Goal: Communication & Community: Answer question/provide support

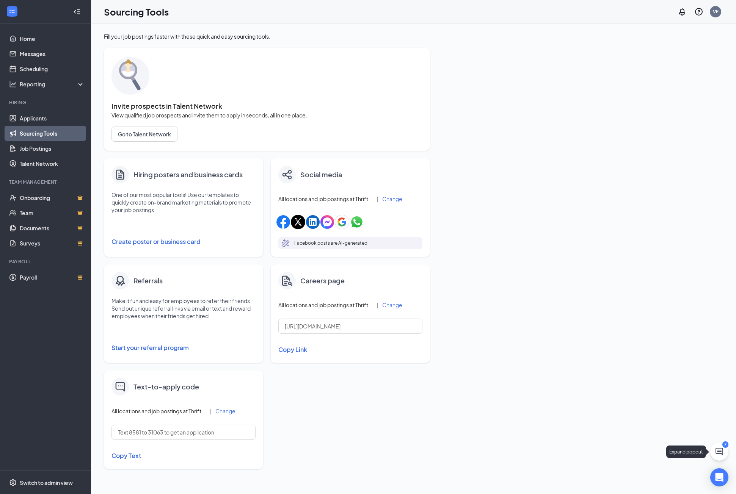
click at [724, 453] on button at bounding box center [719, 452] width 18 height 18
click at [673, 485] on button at bounding box center [668, 485] width 12 height 12
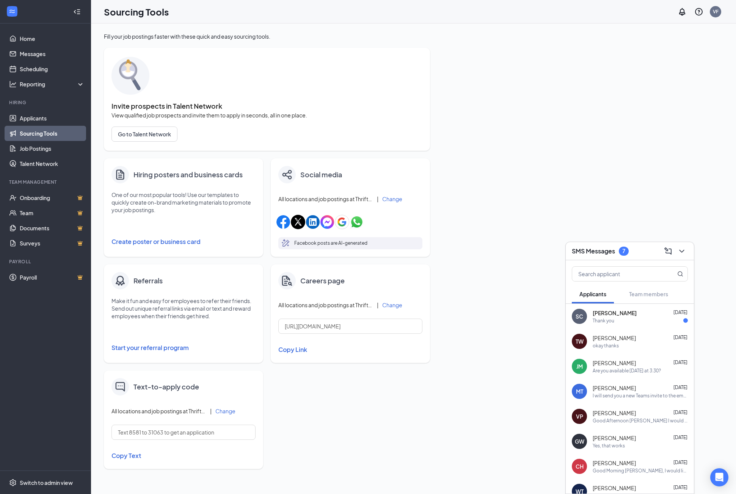
click at [610, 319] on div "Thank you" at bounding box center [604, 321] width 22 height 6
click at [627, 346] on div "okay thanks" at bounding box center [640, 346] width 95 height 6
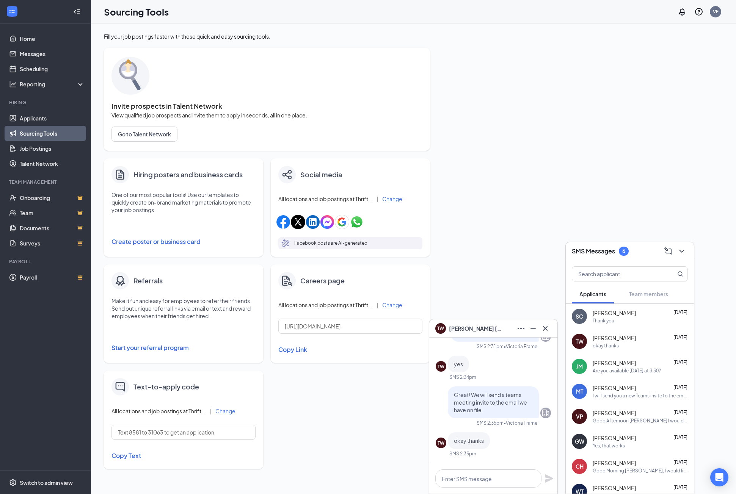
click at [622, 366] on span "[PERSON_NAME]" at bounding box center [614, 363] width 43 height 8
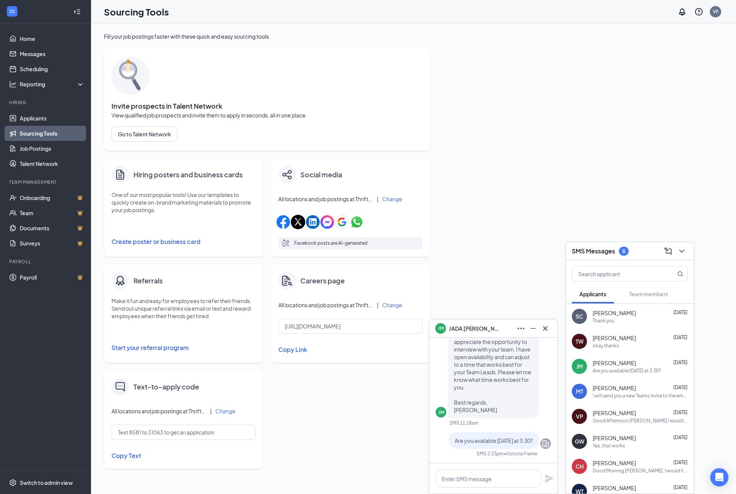
click at [612, 318] on div "Thank you" at bounding box center [604, 321] width 22 height 6
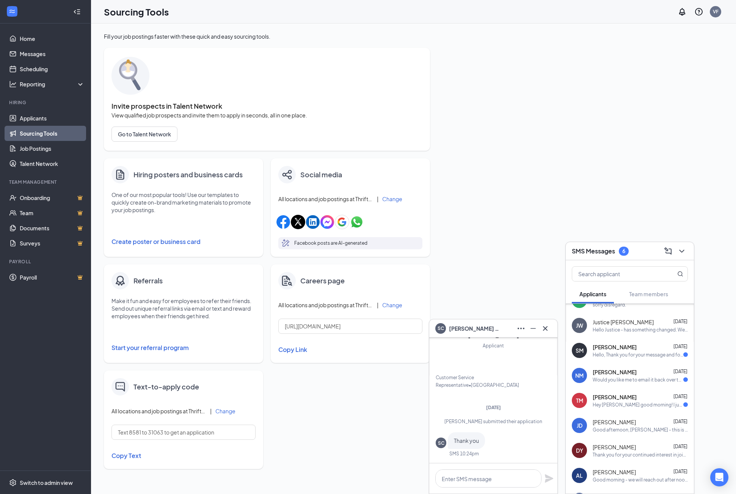
scroll to position [265, 0]
click at [613, 363] on div "SM [PERSON_NAME] [DATE] Hello, Thank you for your message and for keeping me up…" at bounding box center [630, 351] width 128 height 25
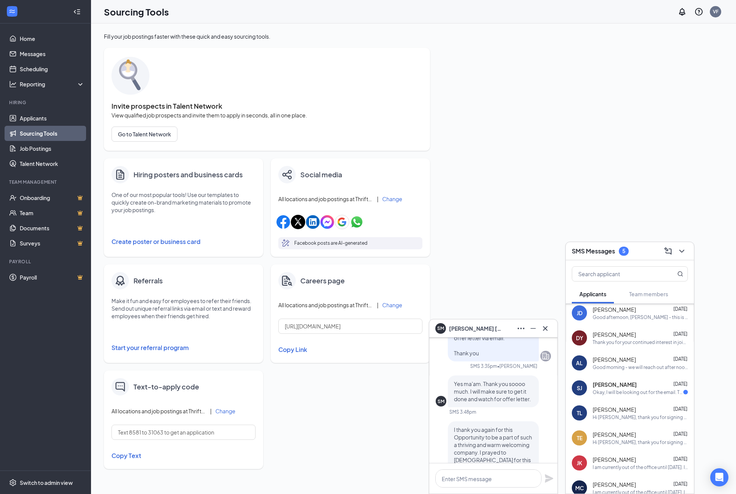
scroll to position [379, 0]
click at [605, 394] on div "Okay, I will be looking out for the email. Thank you!" at bounding box center [638, 392] width 91 height 6
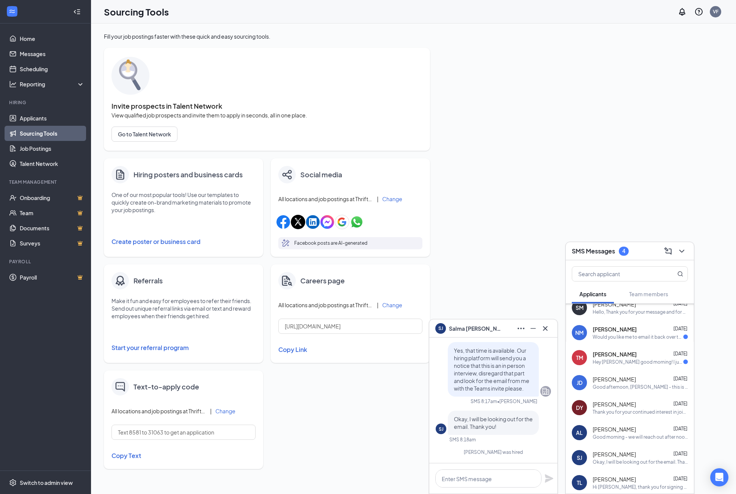
scroll to position [303, 0]
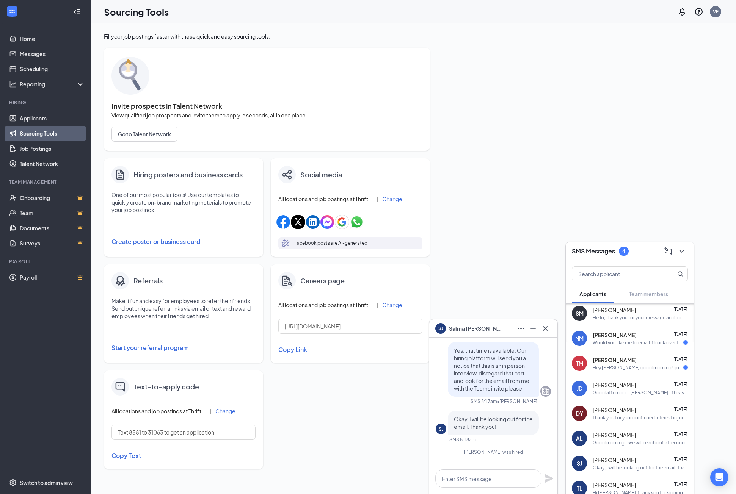
click at [612, 376] on div "TM [PERSON_NAME] [DATE] Hey [PERSON_NAME] good morning! I just got in my car an…" at bounding box center [630, 363] width 128 height 25
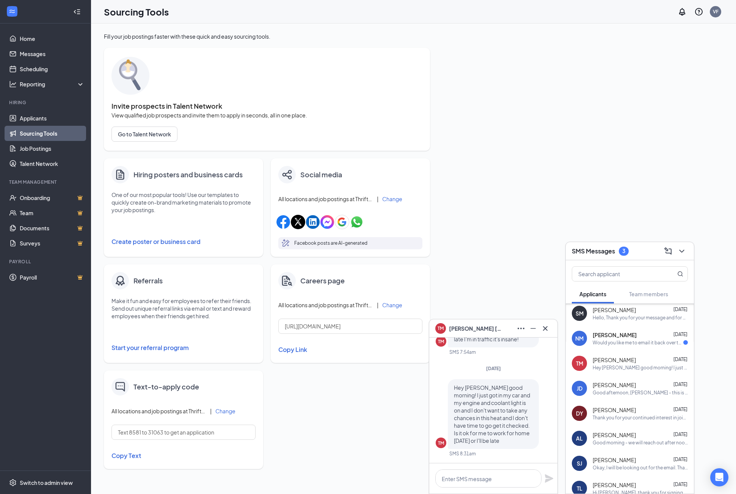
click at [608, 344] on div "Would you like me to email it back over to you" at bounding box center [638, 343] width 91 height 6
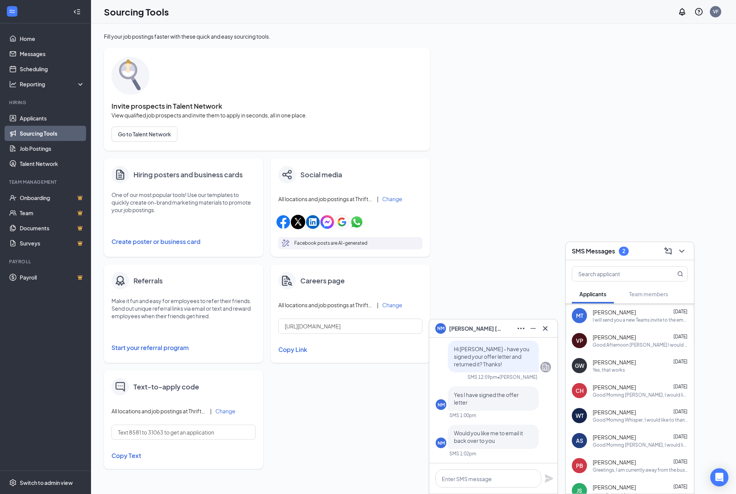
scroll to position [0, 0]
